Goal: Task Accomplishment & Management: Manage account settings

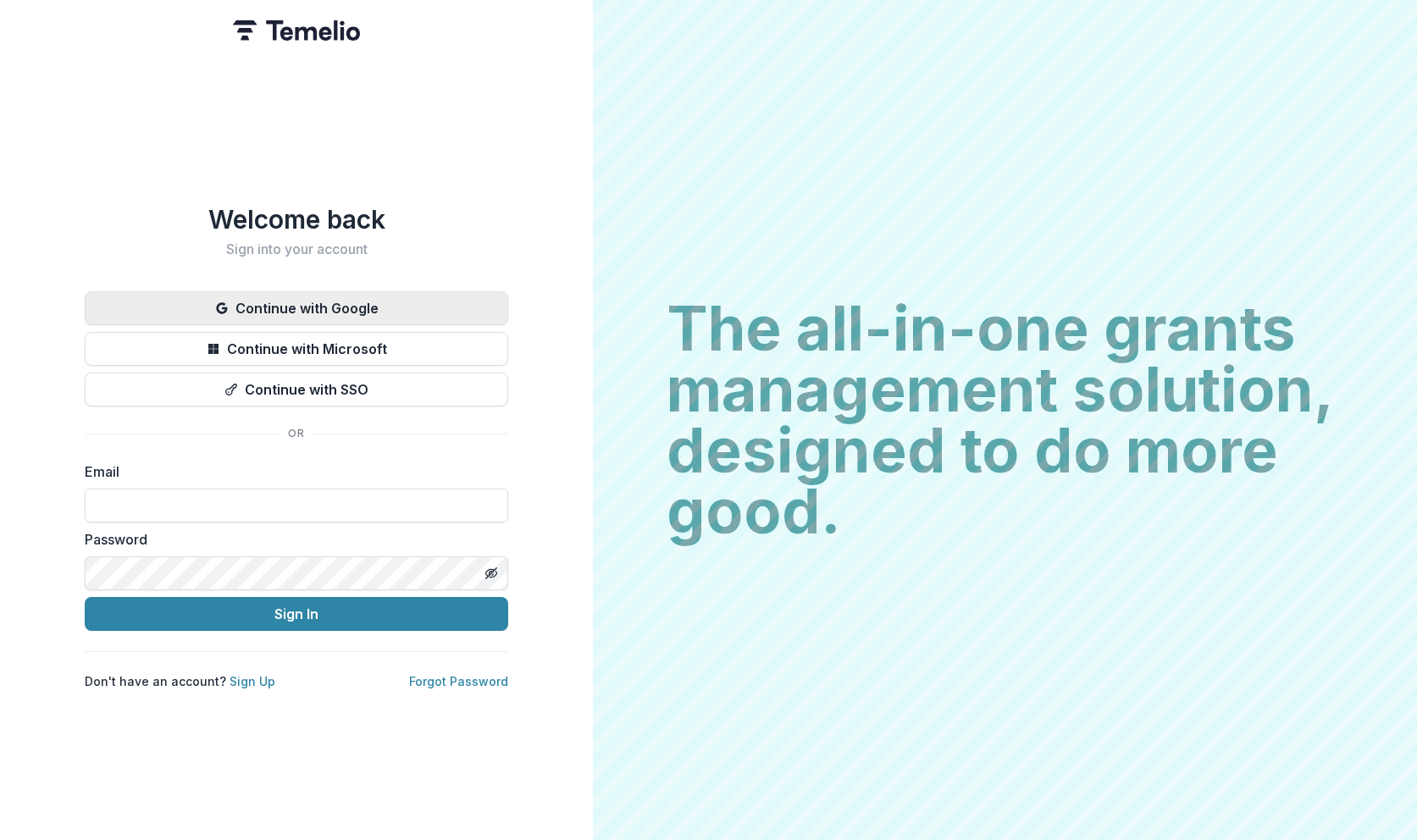
click at [286, 305] on button "Continue with Google" at bounding box center [296, 307] width 423 height 34
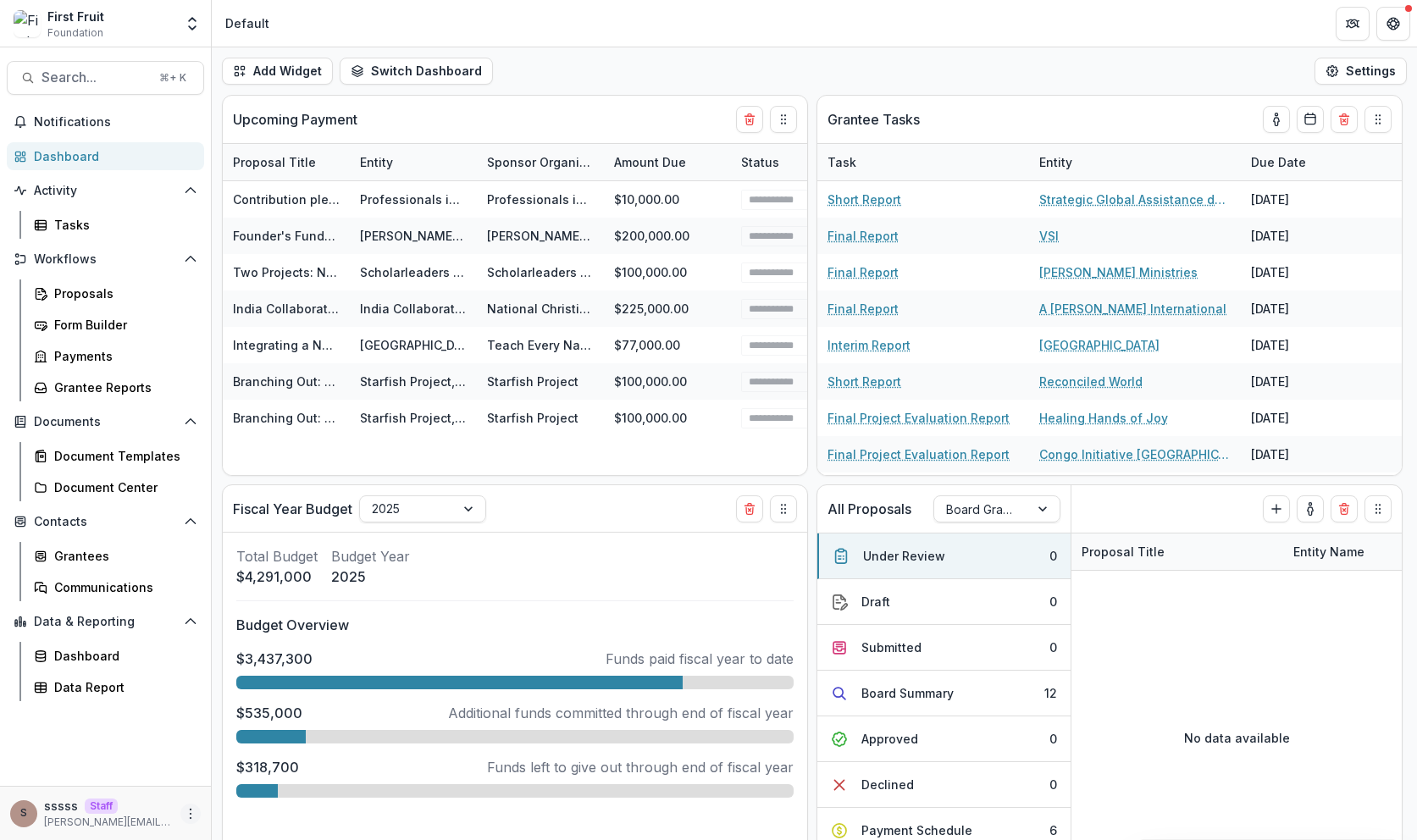
click at [193, 816] on icon "More" at bounding box center [190, 813] width 14 height 14
click at [247, 780] on link "User Settings" at bounding box center [303, 777] width 181 height 28
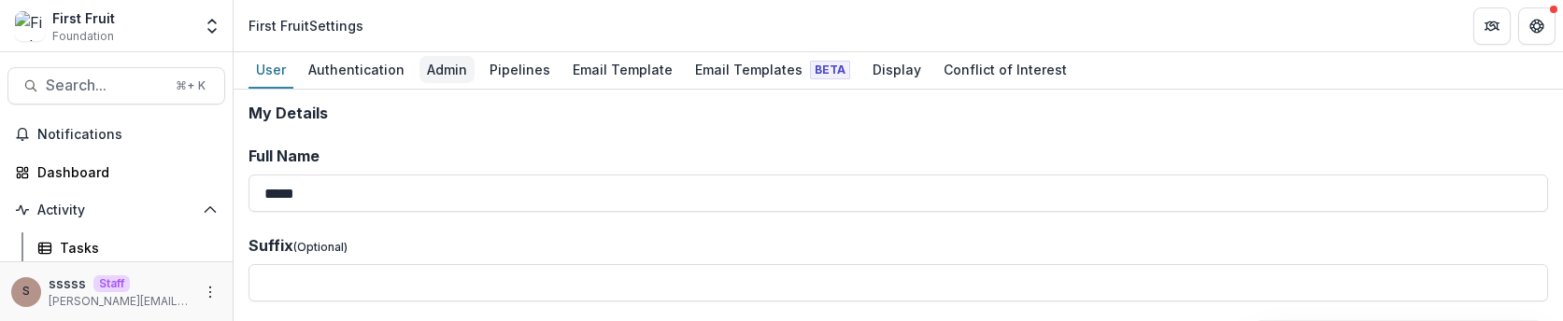
click at [435, 65] on div "Admin" at bounding box center [446, 69] width 55 height 27
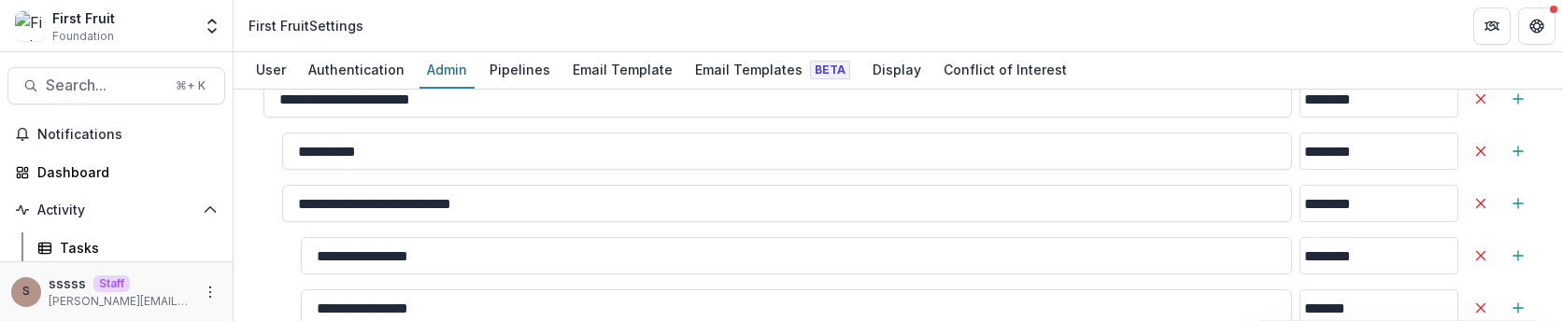
scroll to position [2036, 0]
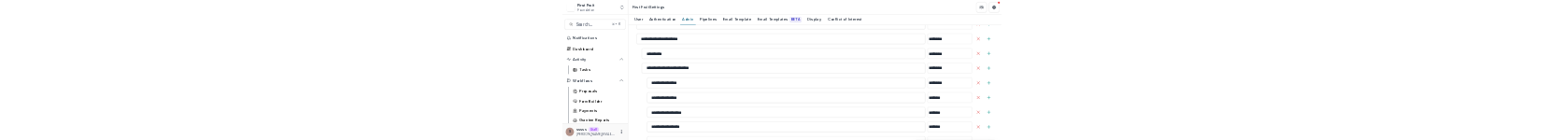
scroll to position [1852, 0]
